Goal: Entertainment & Leisure: Browse casually

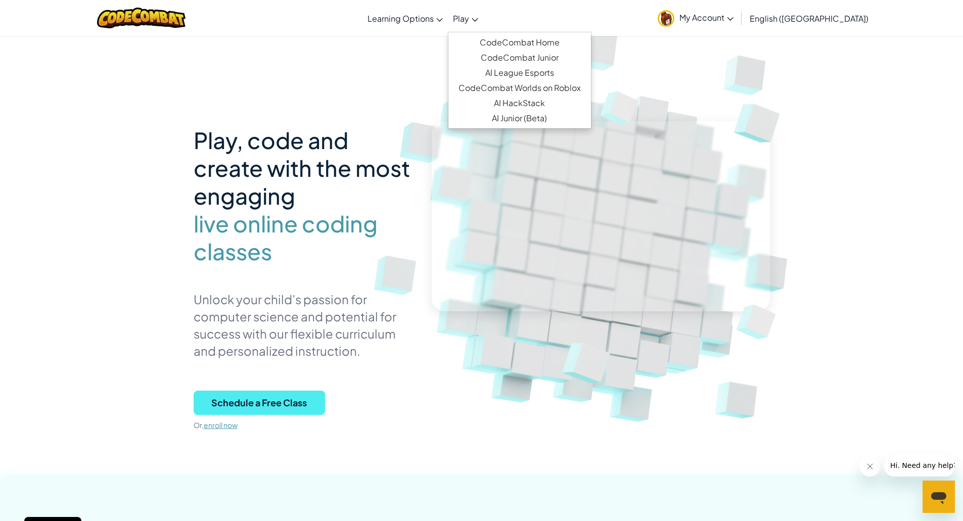
click at [469, 19] on span "Play" at bounding box center [461, 18] width 16 height 11
click at [297, 405] on span "Schedule a Free Class" at bounding box center [259, 403] width 131 height 24
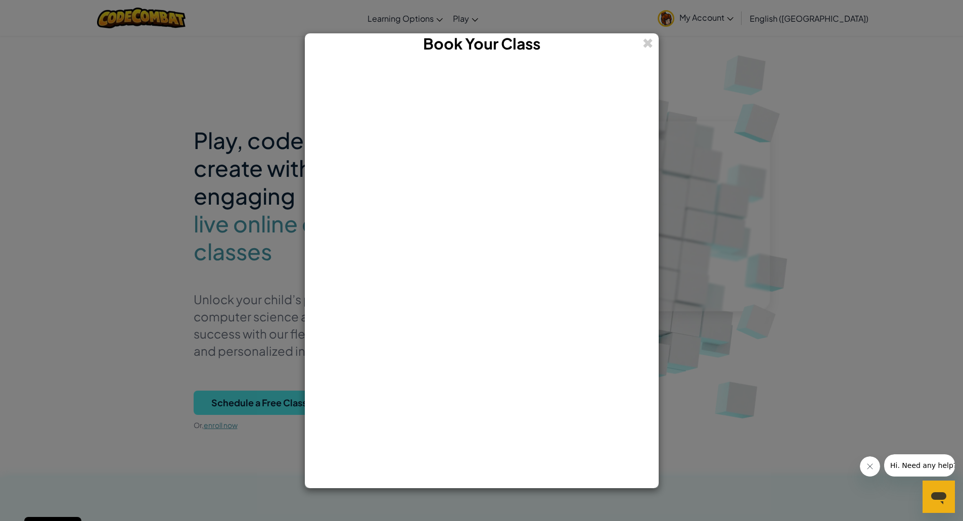
click at [916, 468] on span "Hi. Need any help?" at bounding box center [922, 465] width 67 height 8
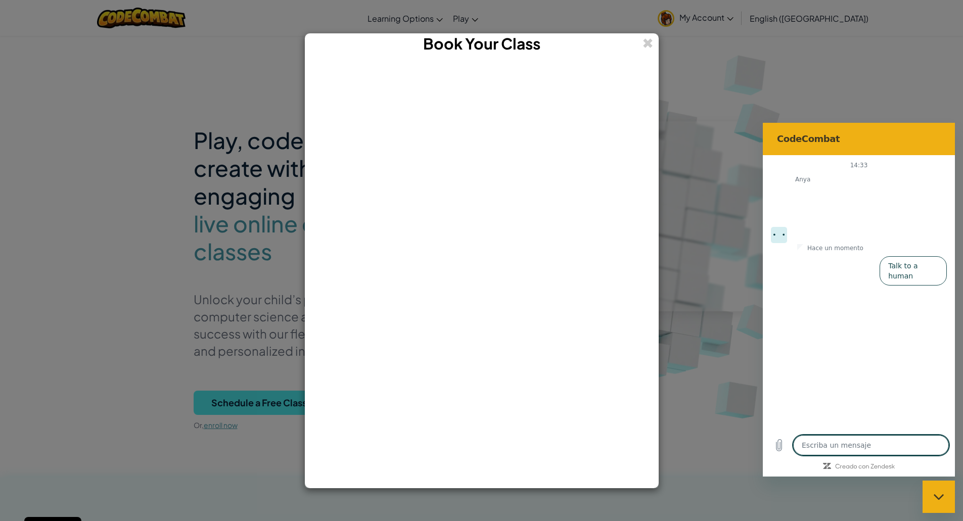
click at [875, 443] on textarea at bounding box center [871, 445] width 156 height 20
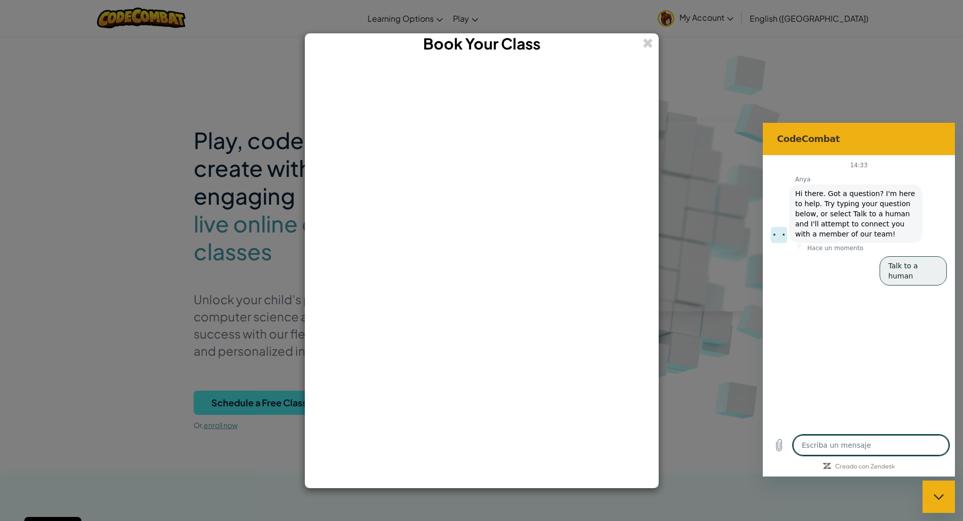
click at [901, 265] on button "Talk to a human" at bounding box center [912, 270] width 67 height 29
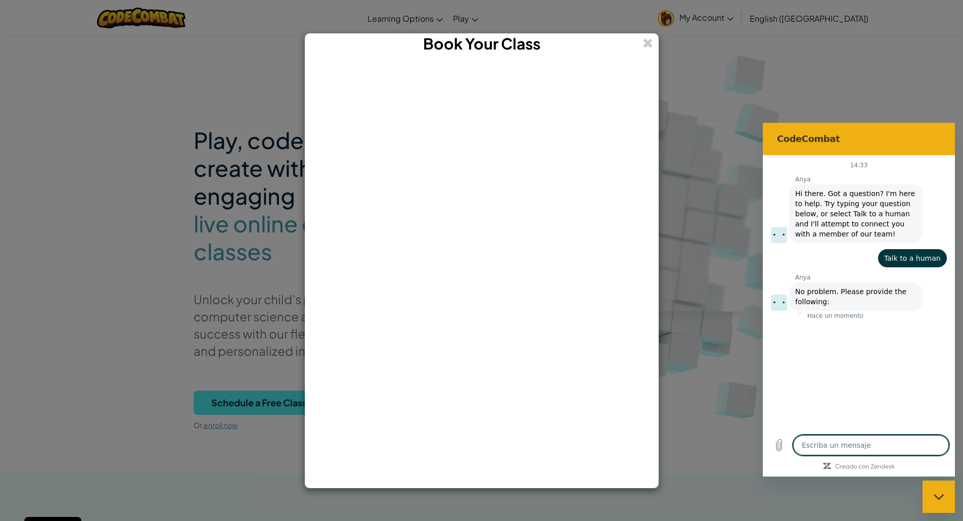
type textarea "x"
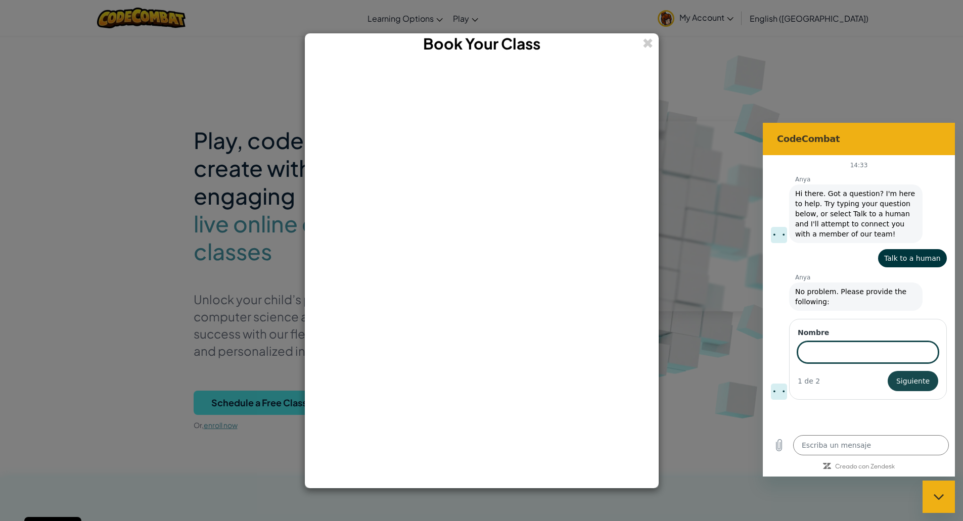
click at [854, 357] on input "Nombre" at bounding box center [867, 352] width 140 height 21
type input "a"
type input "[PERSON_NAME]"
click at [917, 378] on span "Siguiente" at bounding box center [912, 381] width 33 height 12
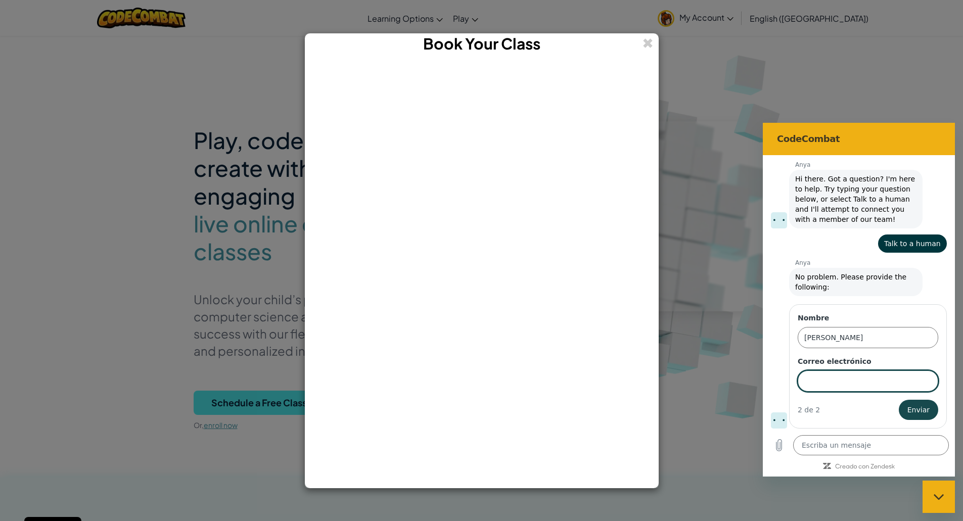
click at [851, 380] on input "Correo electrónico" at bounding box center [867, 380] width 140 height 21
type input "[EMAIL_ADDRESS][DOMAIN_NAME]"
click at [904, 418] on button "Enviar" at bounding box center [918, 410] width 39 height 20
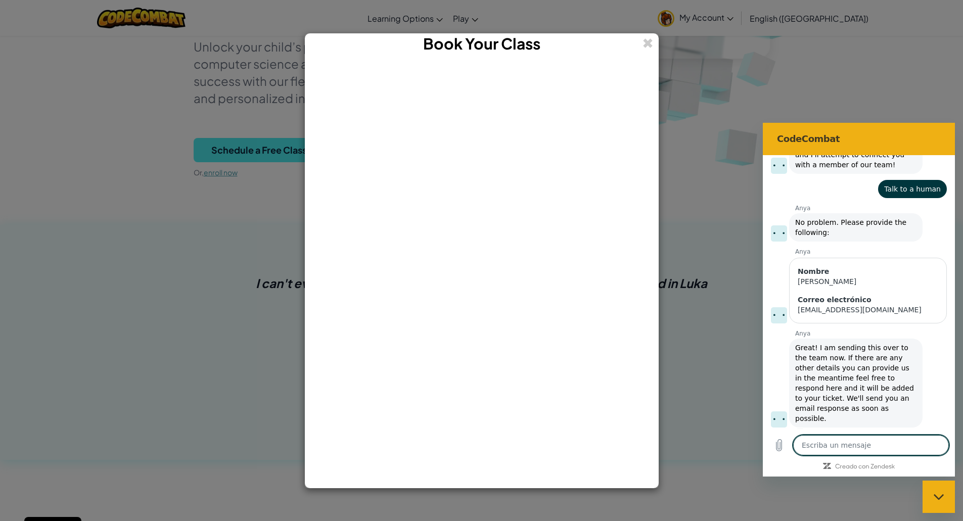
scroll to position [0, 0]
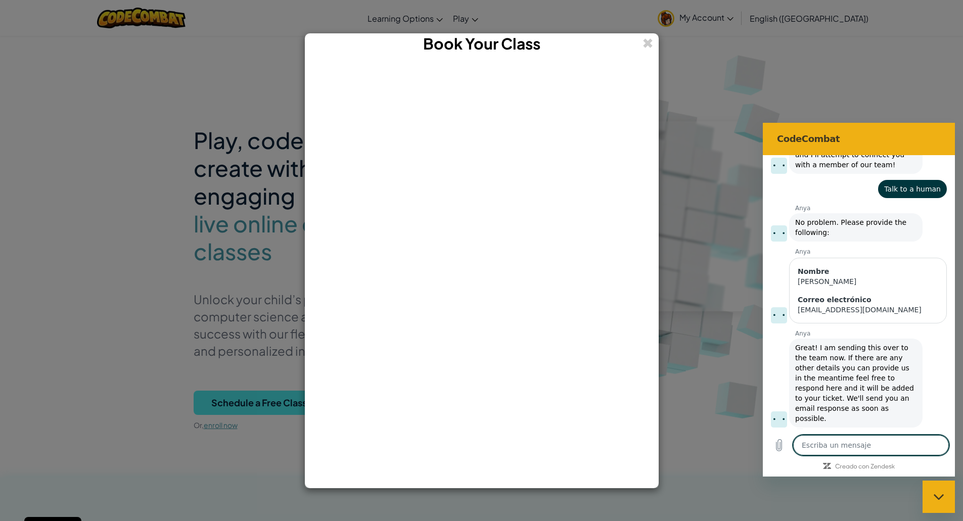
type textarea "x"
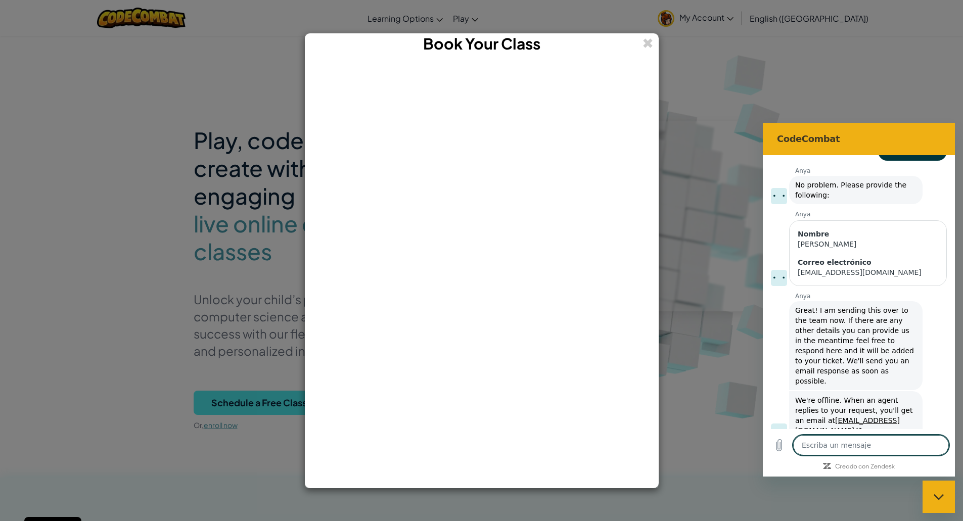
scroll to position [109, 0]
click at [879, 441] on textarea at bounding box center [871, 445] width 156 height 20
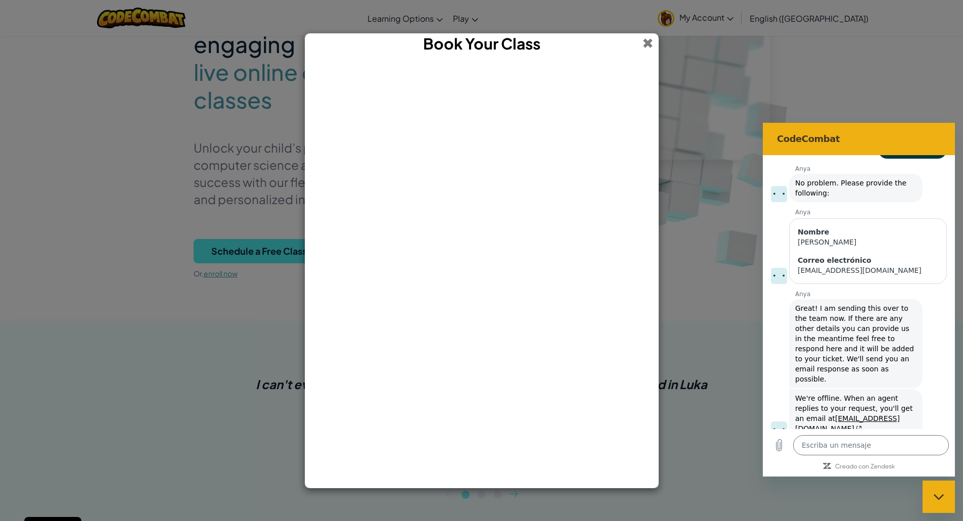
click at [644, 43] on span at bounding box center [647, 43] width 11 height 20
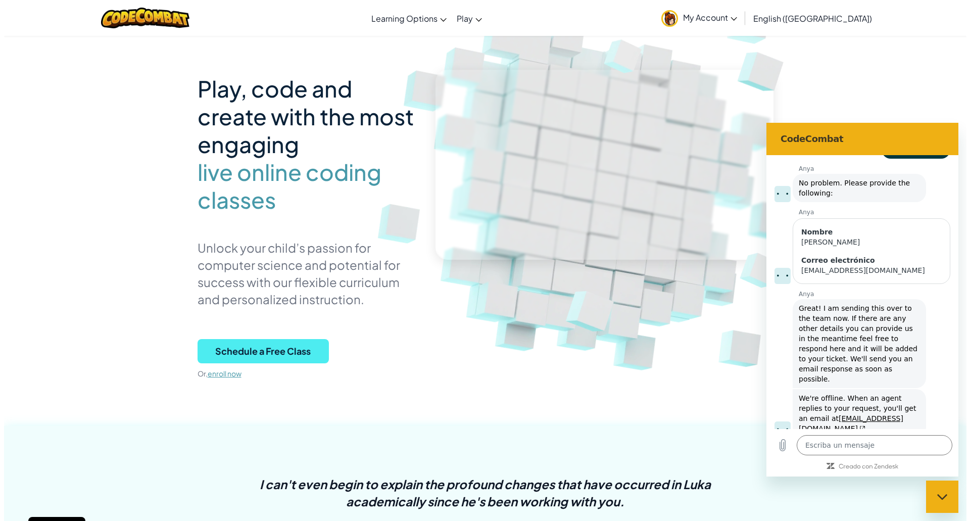
scroll to position [0, 0]
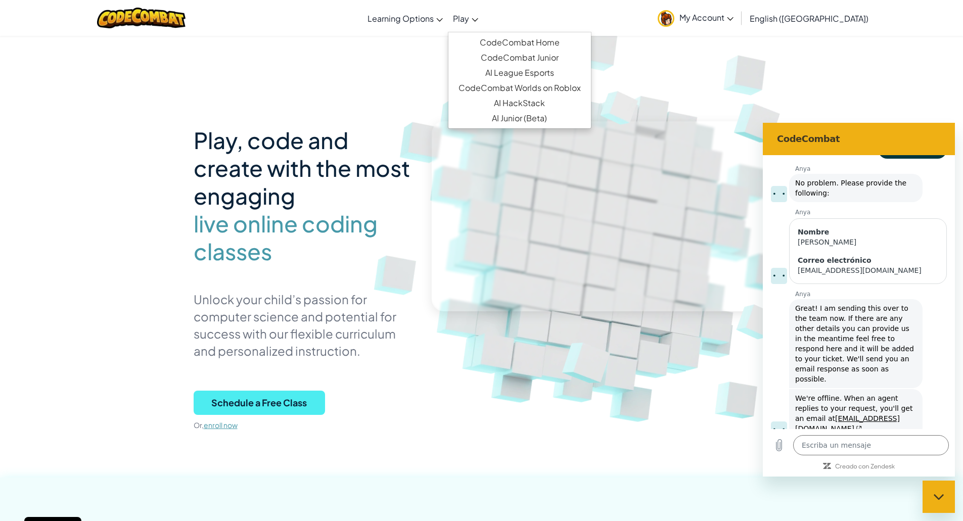
click at [483, 17] on link "Play" at bounding box center [465, 18] width 35 height 27
click at [527, 43] on link "CodeCombat Home" at bounding box center [519, 42] width 143 height 15
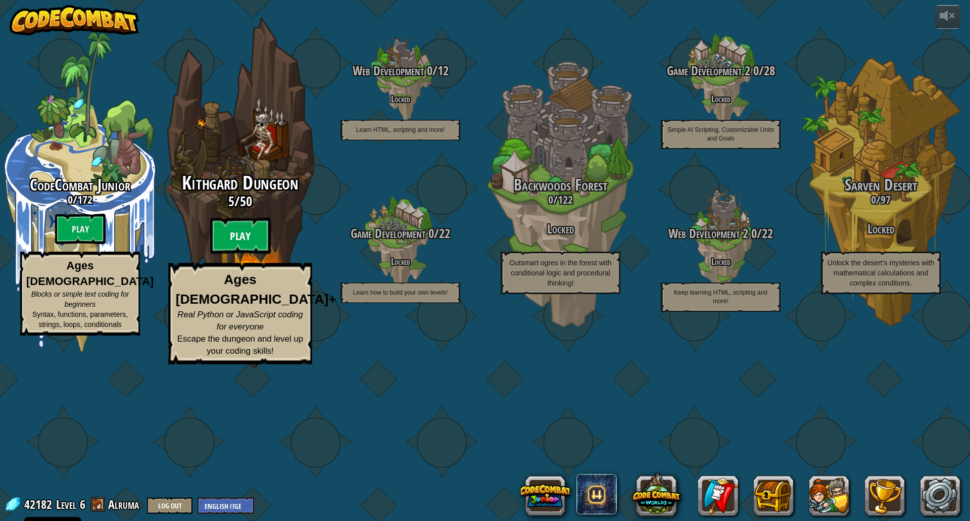
click at [241, 254] on btn "Play" at bounding box center [240, 236] width 61 height 36
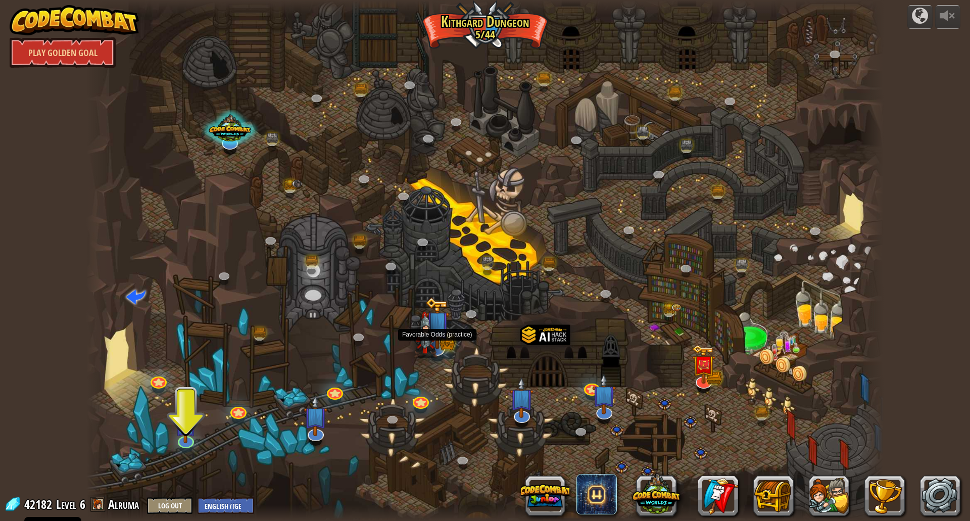
click at [435, 349] on img at bounding box center [426, 335] width 24 height 46
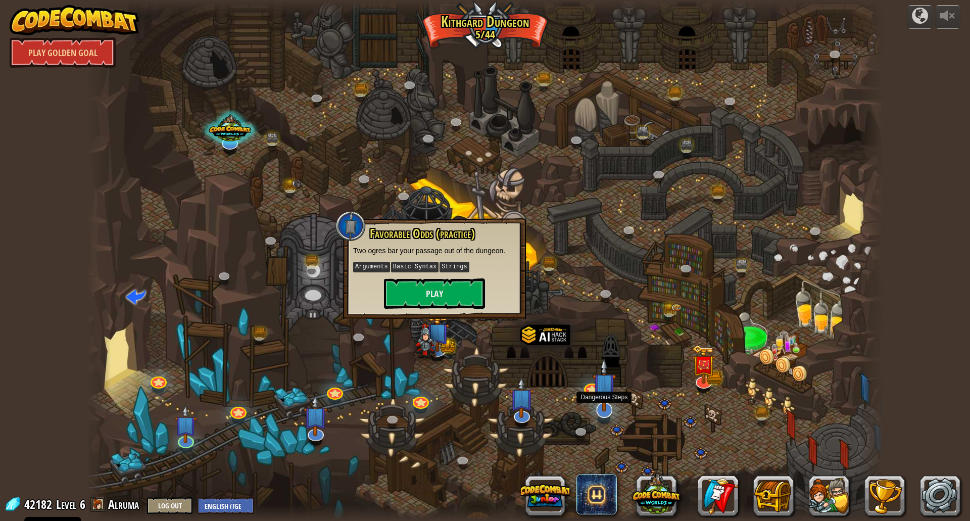
click at [604, 408] on img at bounding box center [605, 385] width 24 height 54
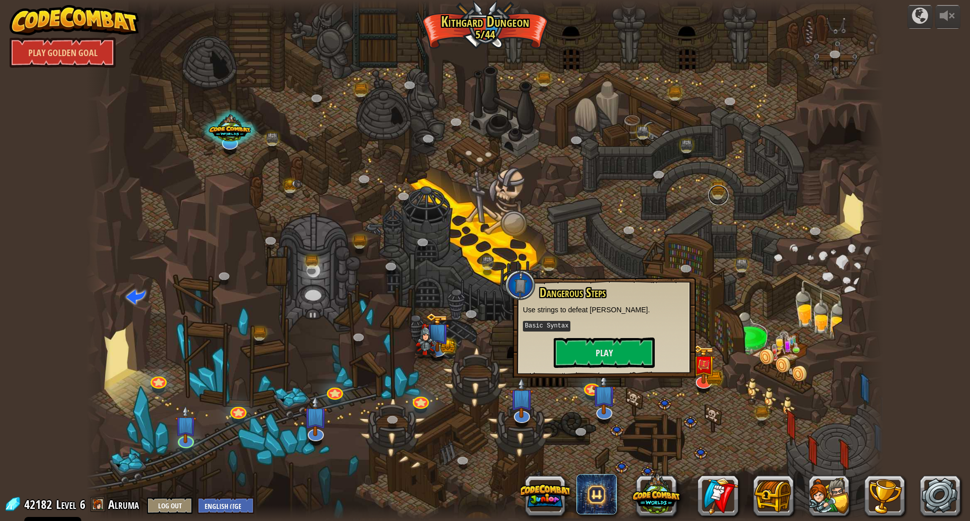
click at [721, 198] on link at bounding box center [719, 195] width 20 height 20
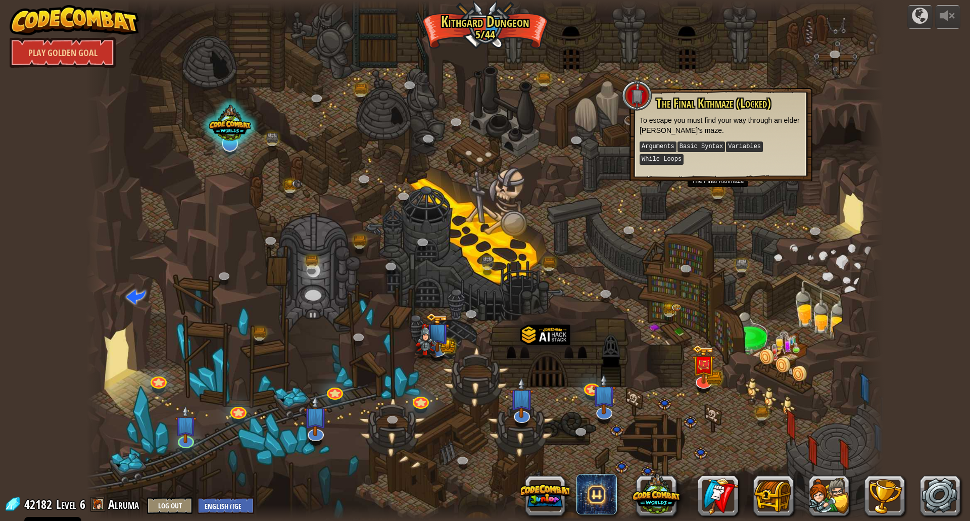
click at [230, 140] on div at bounding box center [230, 125] width 57 height 54
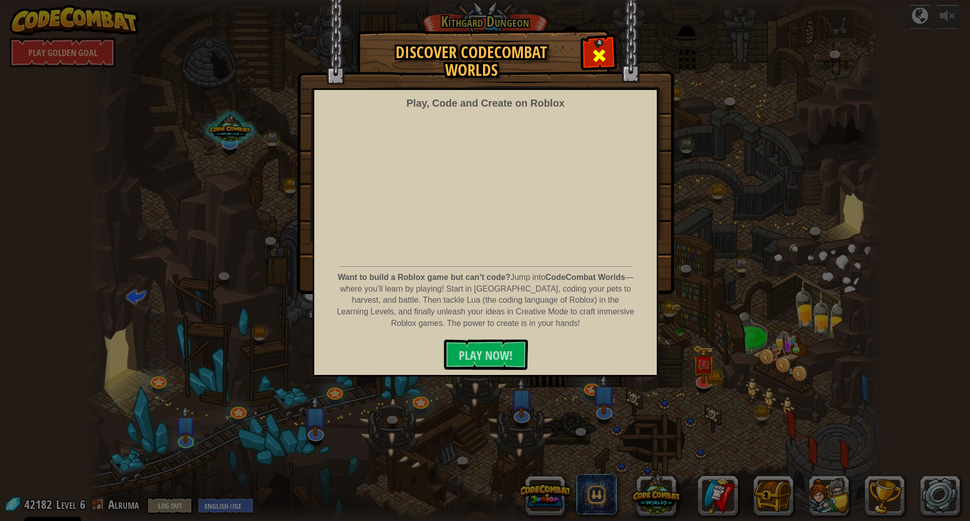
click at [605, 55] on span at bounding box center [599, 56] width 16 height 16
